Goal: Task Accomplishment & Management: Manage account settings

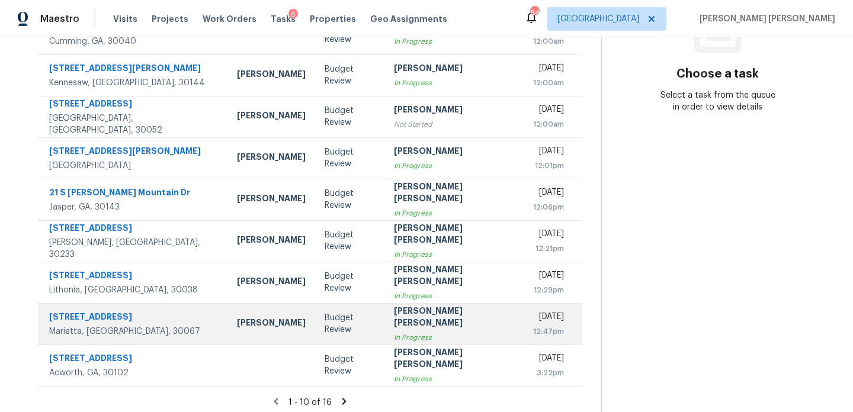
scroll to position [204, 0]
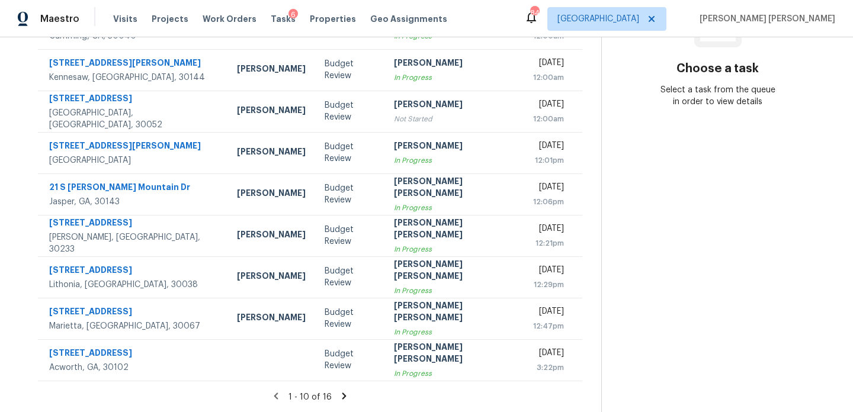
click at [342, 393] on icon at bounding box center [344, 396] width 4 height 7
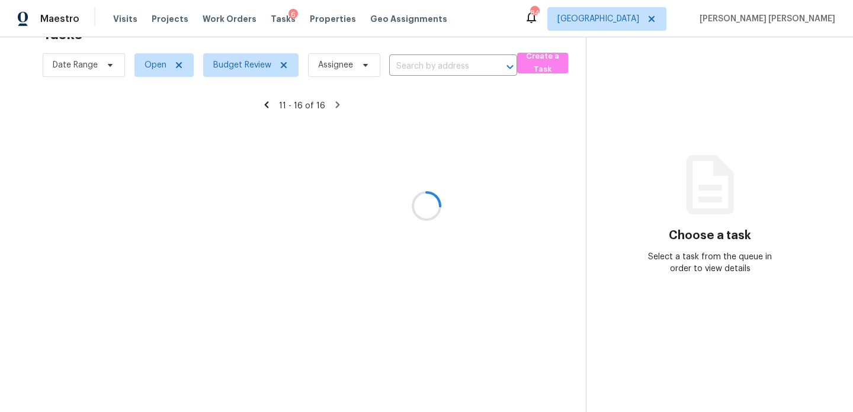
scroll to position [38, 0]
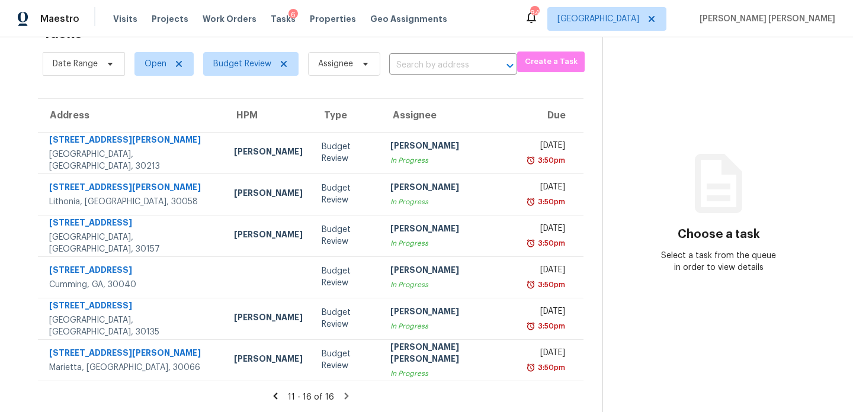
click at [271, 396] on icon at bounding box center [275, 396] width 11 height 11
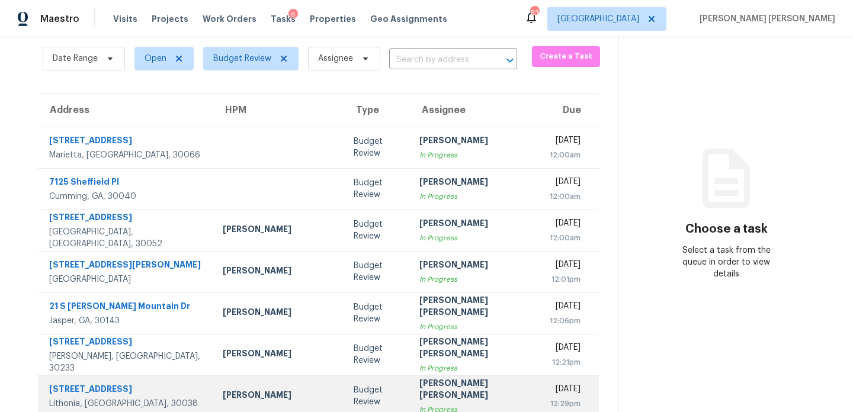
scroll to position [0, 0]
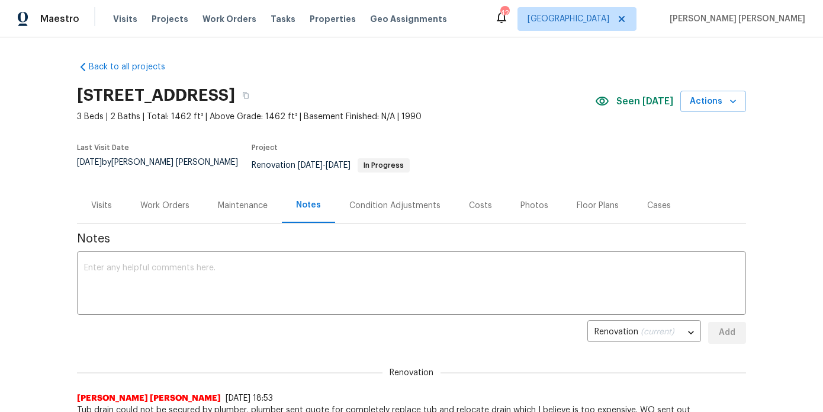
scroll to position [69, 0]
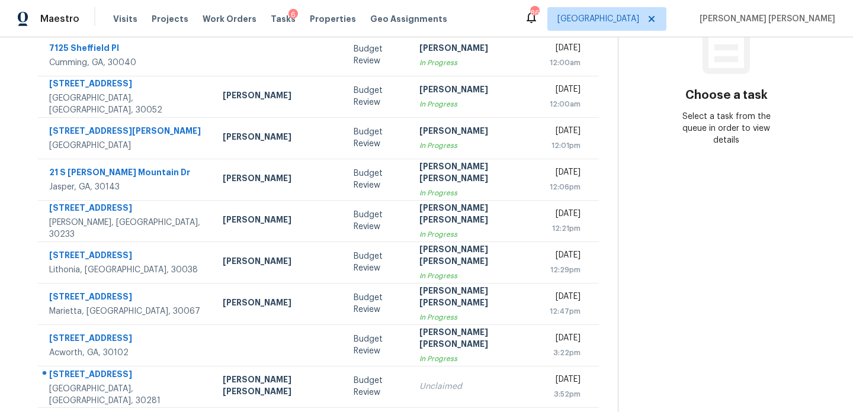
scroll to position [204, 0]
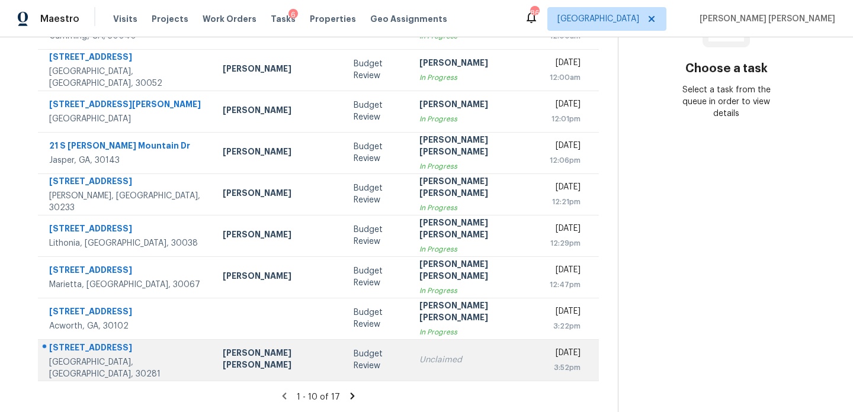
click at [353, 367] on div "Budget Review" at bounding box center [376, 360] width 47 height 24
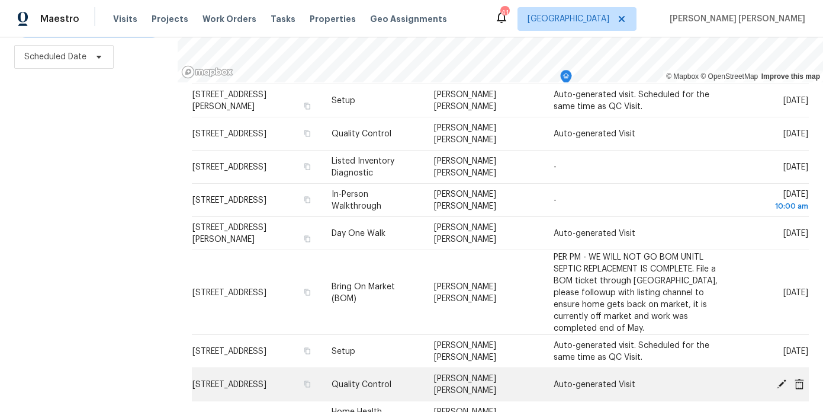
scroll to position [136, 0]
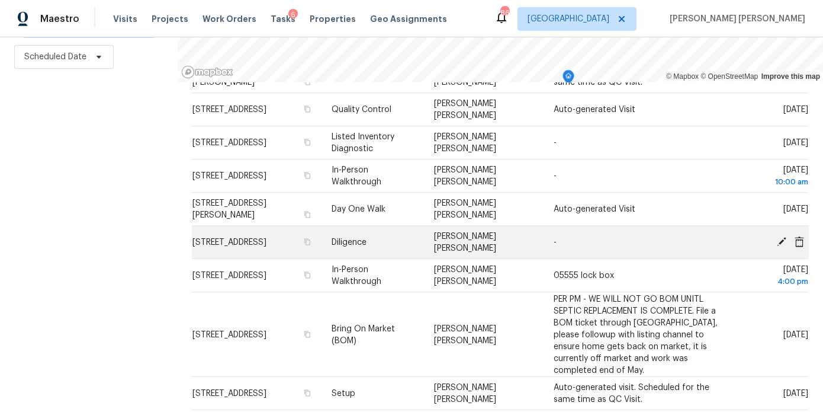
scroll to position [173, 0]
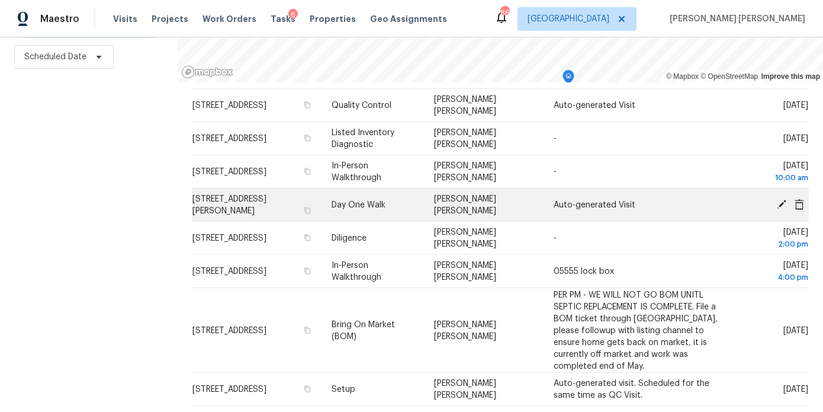
click at [782, 204] on icon at bounding box center [781, 203] width 9 height 9
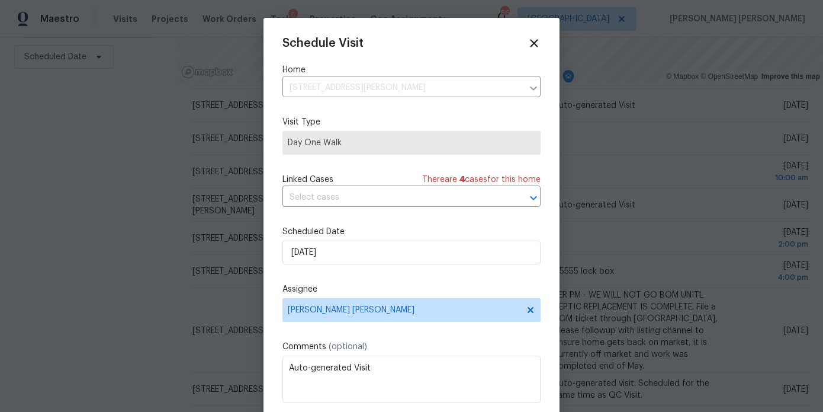
click at [374, 266] on div "Schedule Visit Home [STREET_ADDRESS][PERSON_NAME] ​ Visit Type Day One Walk Lin…" at bounding box center [411, 235] width 258 height 397
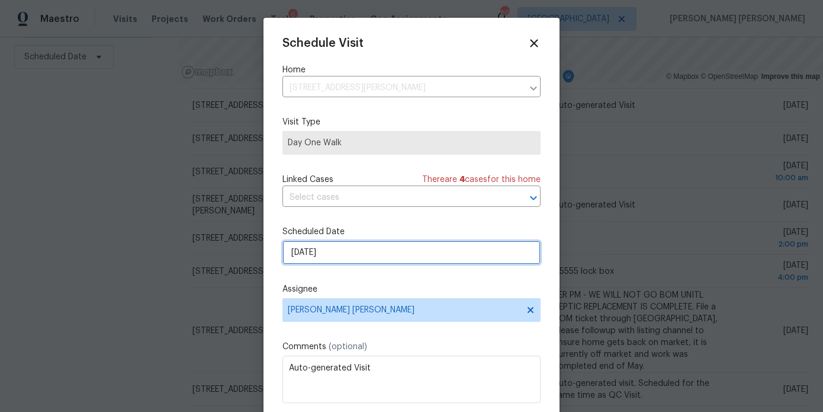
click at [377, 260] on input "[DATE]" at bounding box center [411, 252] width 258 height 24
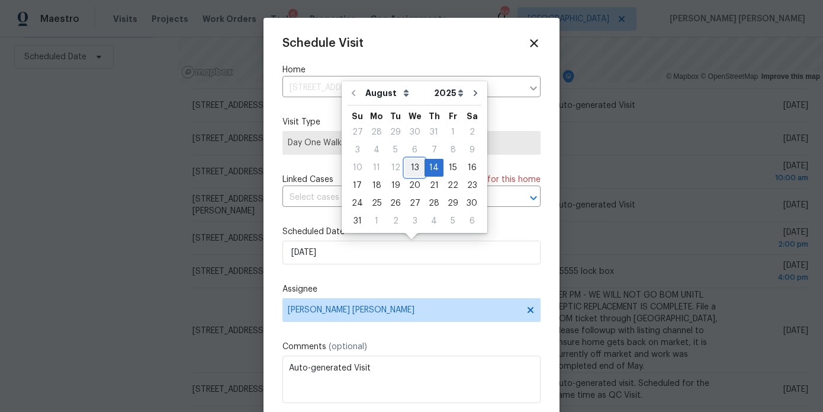
click at [410, 170] on div "13" at bounding box center [415, 167] width 20 height 17
type input "[DATE]"
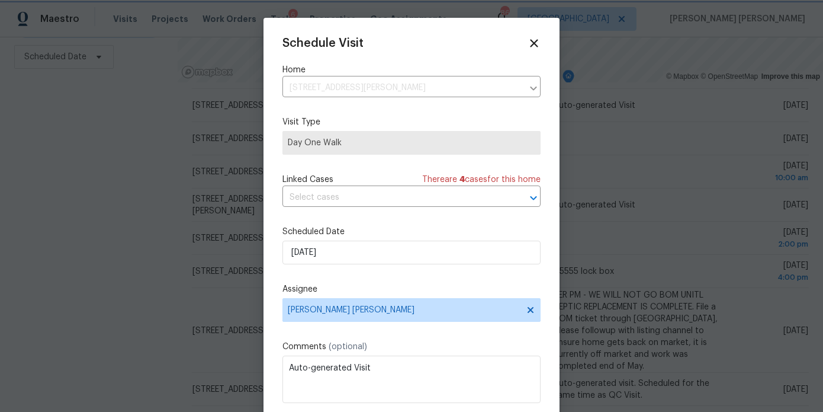
scroll to position [21, 0]
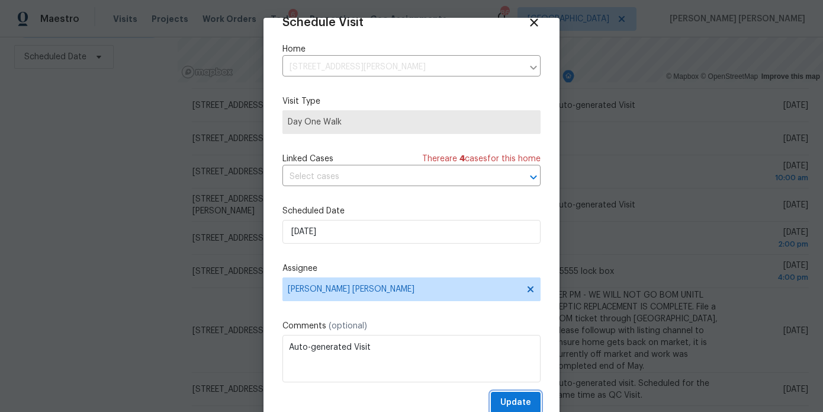
click at [512, 398] on span "Update" at bounding box center [515, 402] width 31 height 15
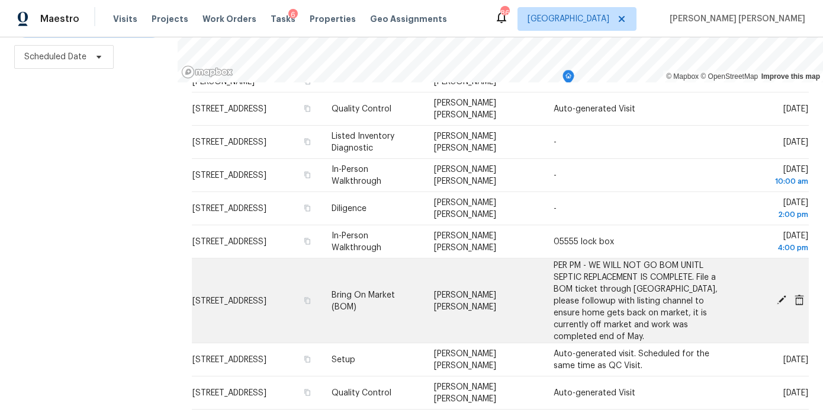
scroll to position [201, 0]
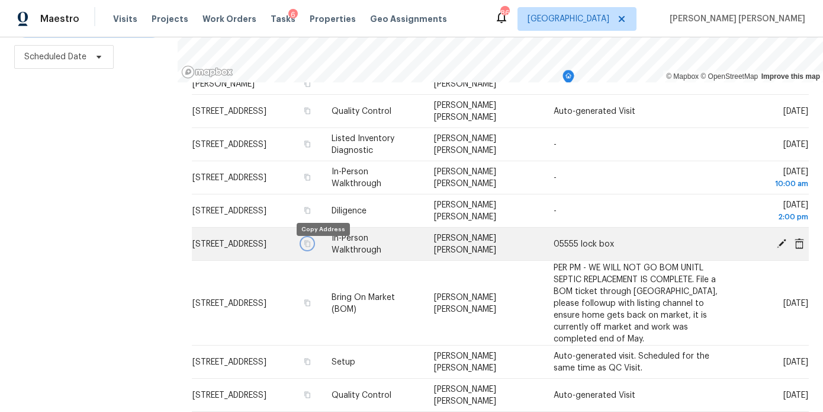
click at [310, 246] on icon "button" at bounding box center [307, 243] width 6 height 7
